Goal: Navigation & Orientation: Find specific page/section

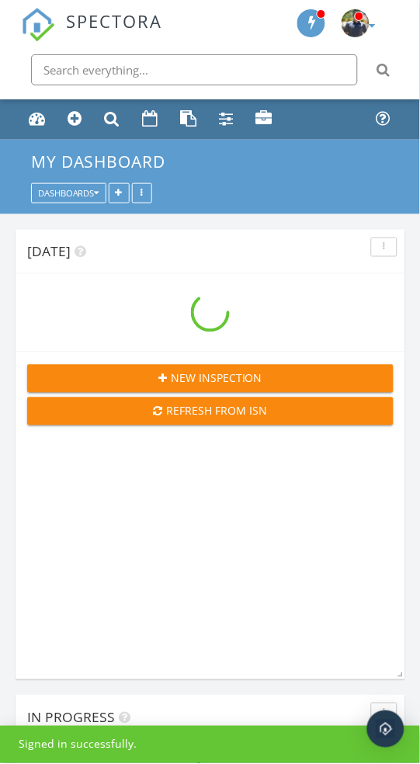
scroll to position [1724, 421]
click at [156, 109] on link "Calendar" at bounding box center [150, 119] width 27 height 29
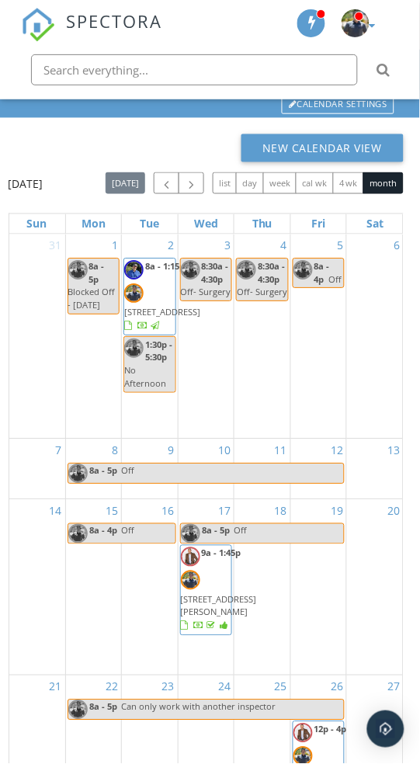
scroll to position [287, 0]
